Goal: Task Accomplishment & Management: Use online tool/utility

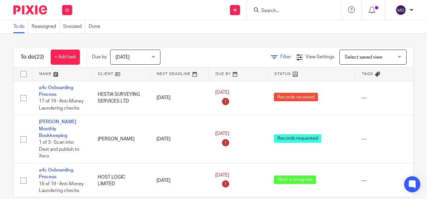
click at [280, 59] on span "Filter" at bounding box center [285, 57] width 11 height 5
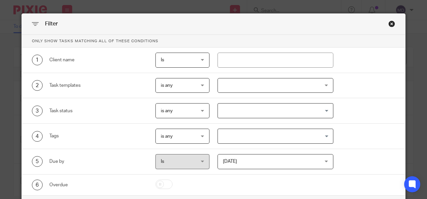
click at [267, 87] on div at bounding box center [275, 85] width 116 height 15
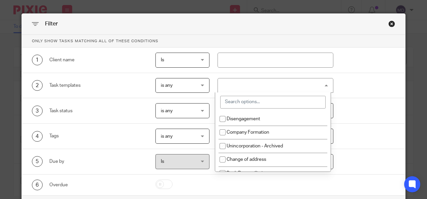
click at [250, 105] on input "search" at bounding box center [272, 102] width 105 height 13
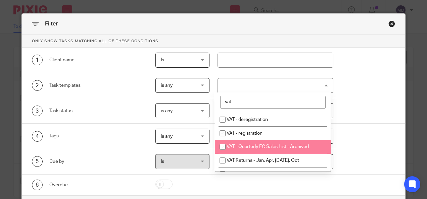
scroll to position [13, 0]
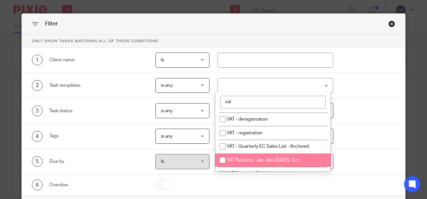
type input "vat"
drag, startPoint x: 263, startPoint y: 159, endPoint x: 231, endPoint y: 160, distance: 31.2
click at [231, 160] on span "VAT Returns - Jan, Apr, [DATE], Oct" at bounding box center [262, 160] width 72 height 5
checkbox input "true"
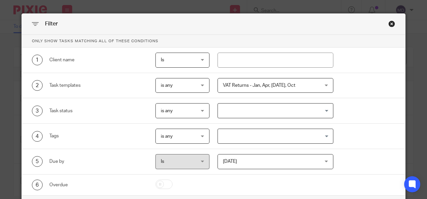
click at [382, 119] on div "3 Task status is any is any is any is none is_any Loading..." at bounding box center [213, 110] width 383 height 25
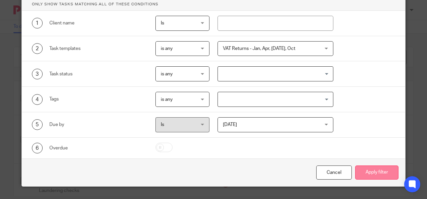
click at [372, 171] on button "Apply filter" at bounding box center [376, 173] width 43 height 14
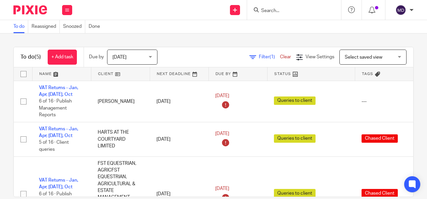
click at [283, 75] on link at bounding box center [310, 73] width 87 height 13
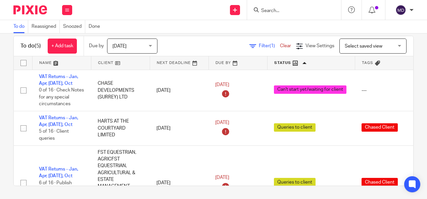
click at [145, 44] on span "Today" at bounding box center [130, 46] width 36 height 14
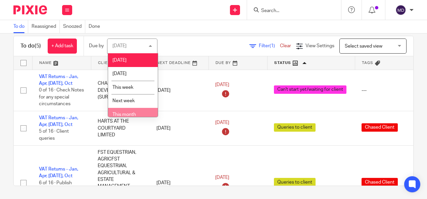
scroll to position [32, 0]
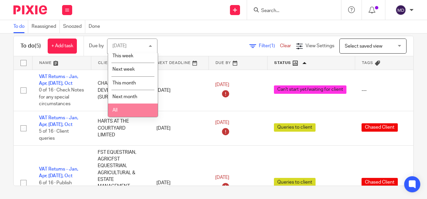
click at [134, 109] on li "All" at bounding box center [133, 111] width 50 height 14
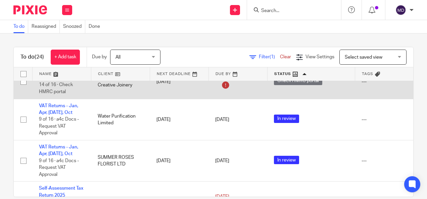
scroll to position [58, 0]
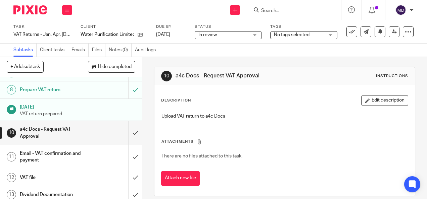
scroll to position [129, 0]
click at [127, 134] on input "submit" at bounding box center [71, 132] width 142 height 24
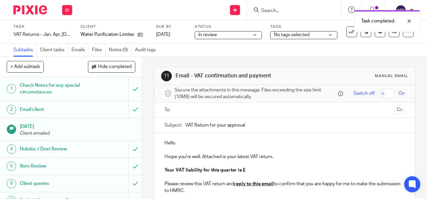
click at [217, 113] on input "text" at bounding box center [284, 110] width 215 height 8
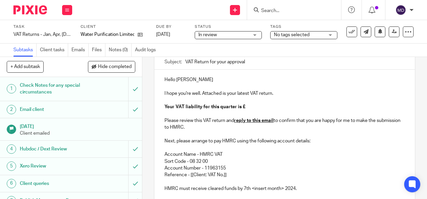
scroll to position [65, 0]
click at [250, 106] on p "Your VAT liability for this quarter is £" at bounding box center [284, 106] width 240 height 7
drag, startPoint x: 225, startPoint y: 177, endPoint x: 188, endPoint y: 177, distance: 37.2
click at [188, 177] on p "Reference - [[Client: VAT No.]]" at bounding box center [284, 174] width 240 height 7
click at [293, 190] on p "HMRC must receive cleared funds by 7th <insert month> 2024." at bounding box center [284, 188] width 240 height 7
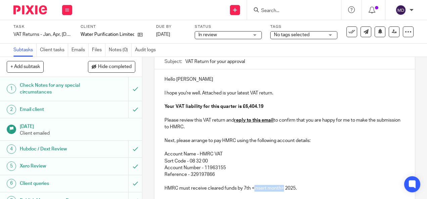
drag, startPoint x: 280, startPoint y: 192, endPoint x: 251, endPoint y: 193, distance: 29.5
click at [251, 192] on p "HMRC must receive cleared funds by 7th <insert month> 2025." at bounding box center [284, 188] width 240 height 7
click at [294, 164] on p "Sort Code - 08 32 00" at bounding box center [284, 161] width 240 height 7
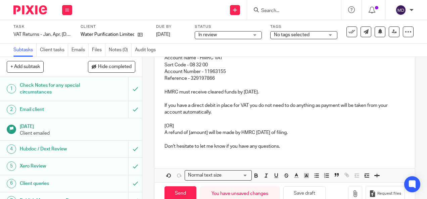
scroll to position [163, 0]
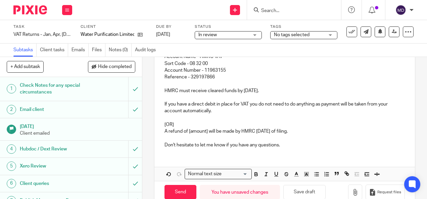
drag, startPoint x: 319, startPoint y: 136, endPoint x: 160, endPoint y: 125, distance: 158.7
click at [160, 125] on div "Hello Adam I hope you're well. Attached is your latest VAT return. Your VAT lia…" at bounding box center [284, 63] width 260 height 182
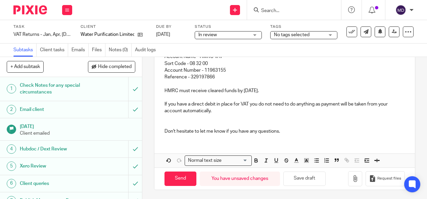
scroll to position [158, 0]
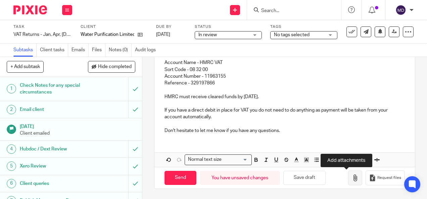
click at [352, 180] on icon "button" at bounding box center [355, 178] width 7 height 7
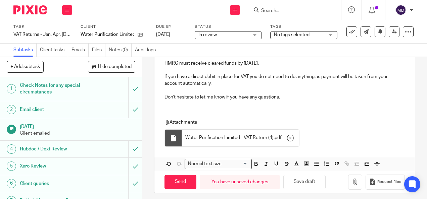
scroll to position [191, 0]
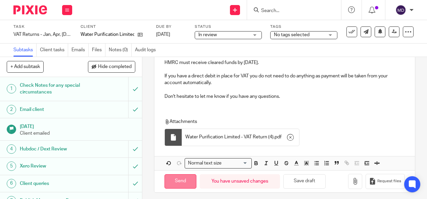
click at [176, 182] on input "Send" at bounding box center [180, 181] width 32 height 14
type input "Sent"
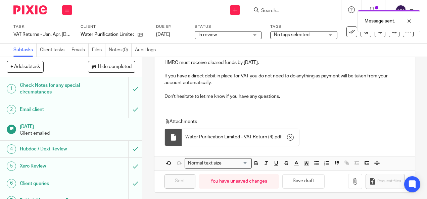
click at [225, 35] on span "In review" at bounding box center [223, 35] width 50 height 7
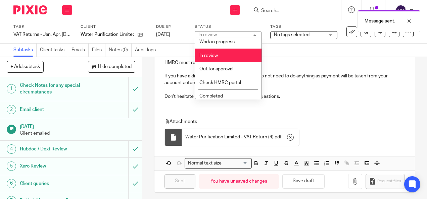
scroll to position [80, 0]
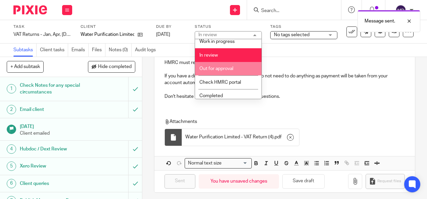
click at [208, 71] on li "Out for approval" at bounding box center [228, 69] width 66 height 14
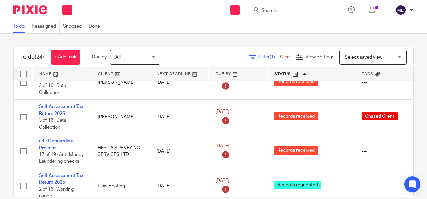
scroll to position [563, 0]
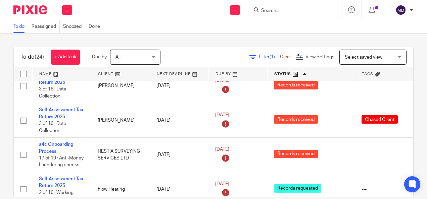
click at [259, 57] on span "Filter (1)" at bounding box center [269, 57] width 21 height 5
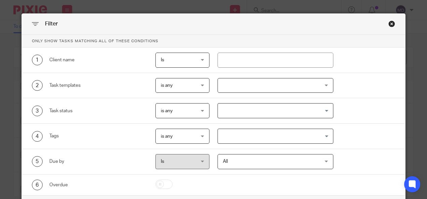
click at [253, 80] on div at bounding box center [275, 85] width 116 height 15
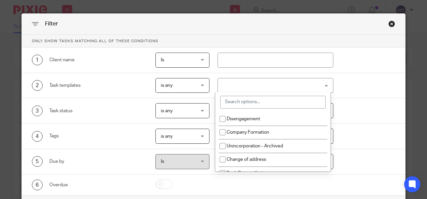
click at [241, 103] on input "search" at bounding box center [272, 102] width 105 height 13
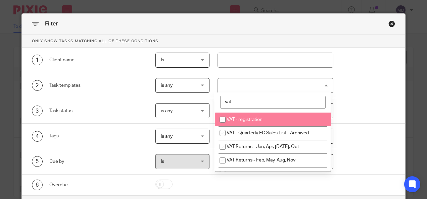
scroll to position [29, 0]
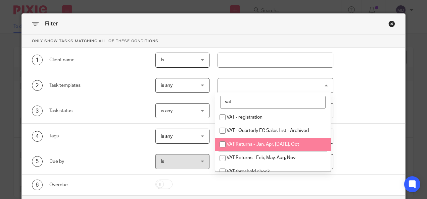
type input "vat"
click at [256, 143] on span "VAT Returns - Jan, Apr, [DATE], Oct" at bounding box center [262, 144] width 72 height 5
checkbox input "true"
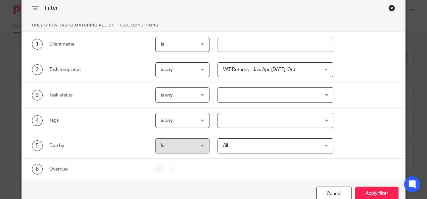
scroll to position [37, 0]
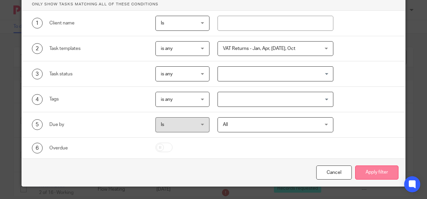
click at [371, 173] on button "Apply filter" at bounding box center [376, 173] width 43 height 14
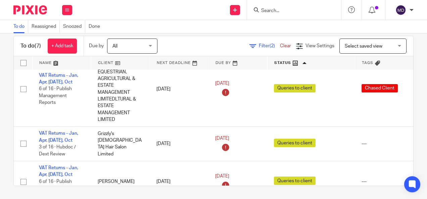
scroll to position [184, 0]
